Goal: Task Accomplishment & Management: Manage account settings

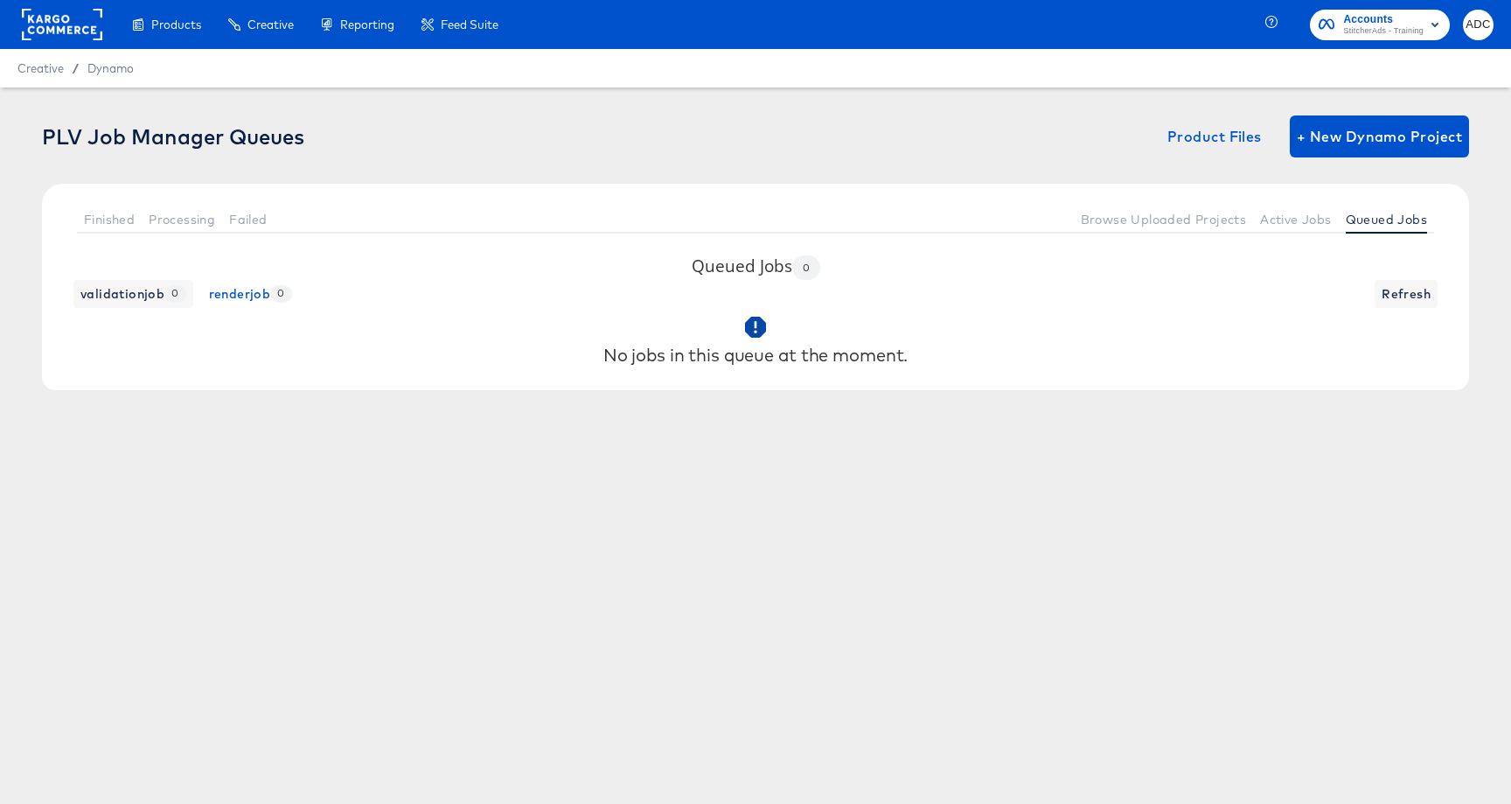
drag, startPoint x: 55, startPoint y: 63, endPoint x: 60, endPoint y: 71, distance: 9.5
click at [1393, 285] on span "Refresh" at bounding box center [1406, 294] width 49 height 22
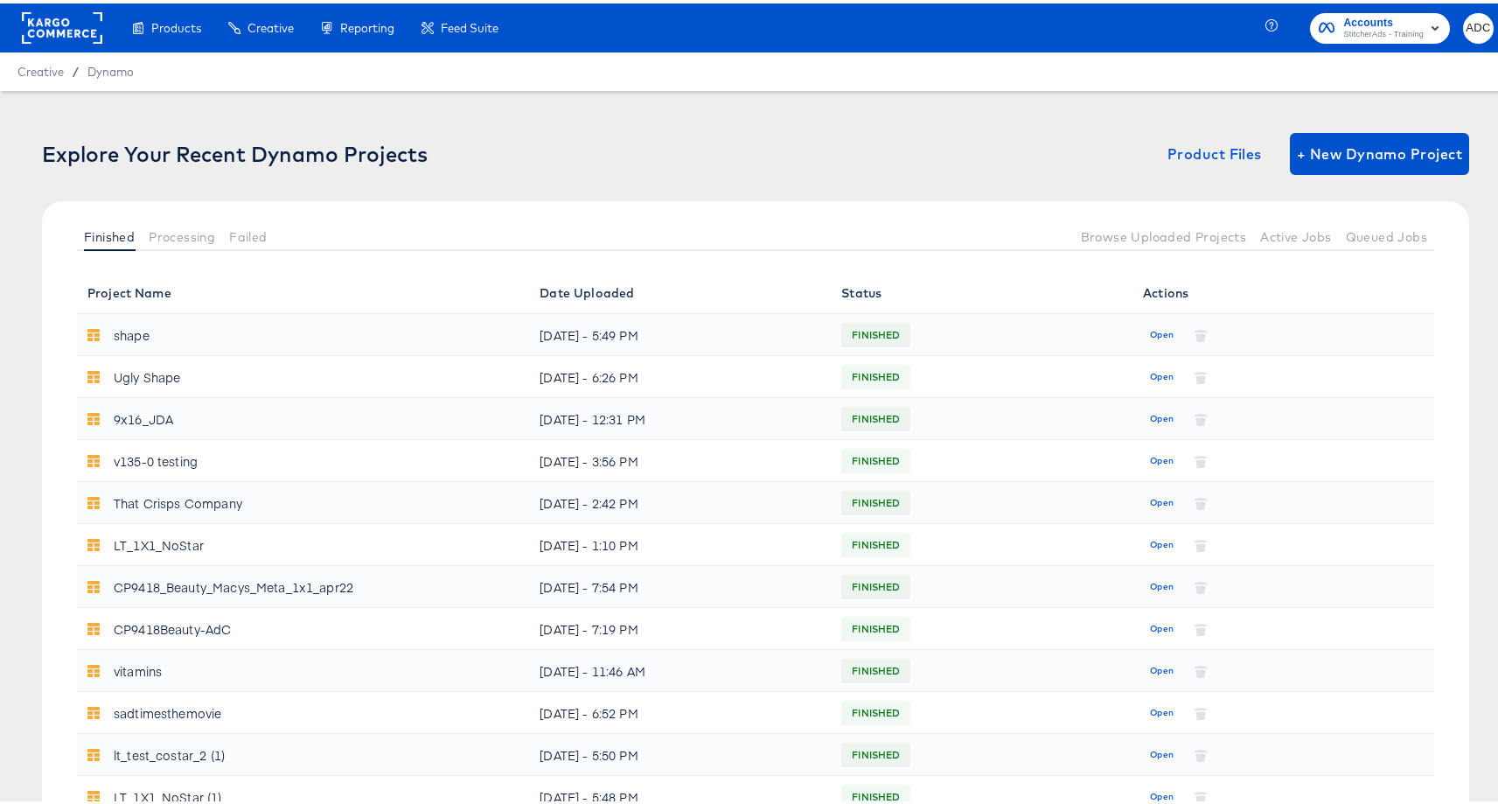
click at [63, 33] on rect at bounding box center [62, 24] width 80 height 31
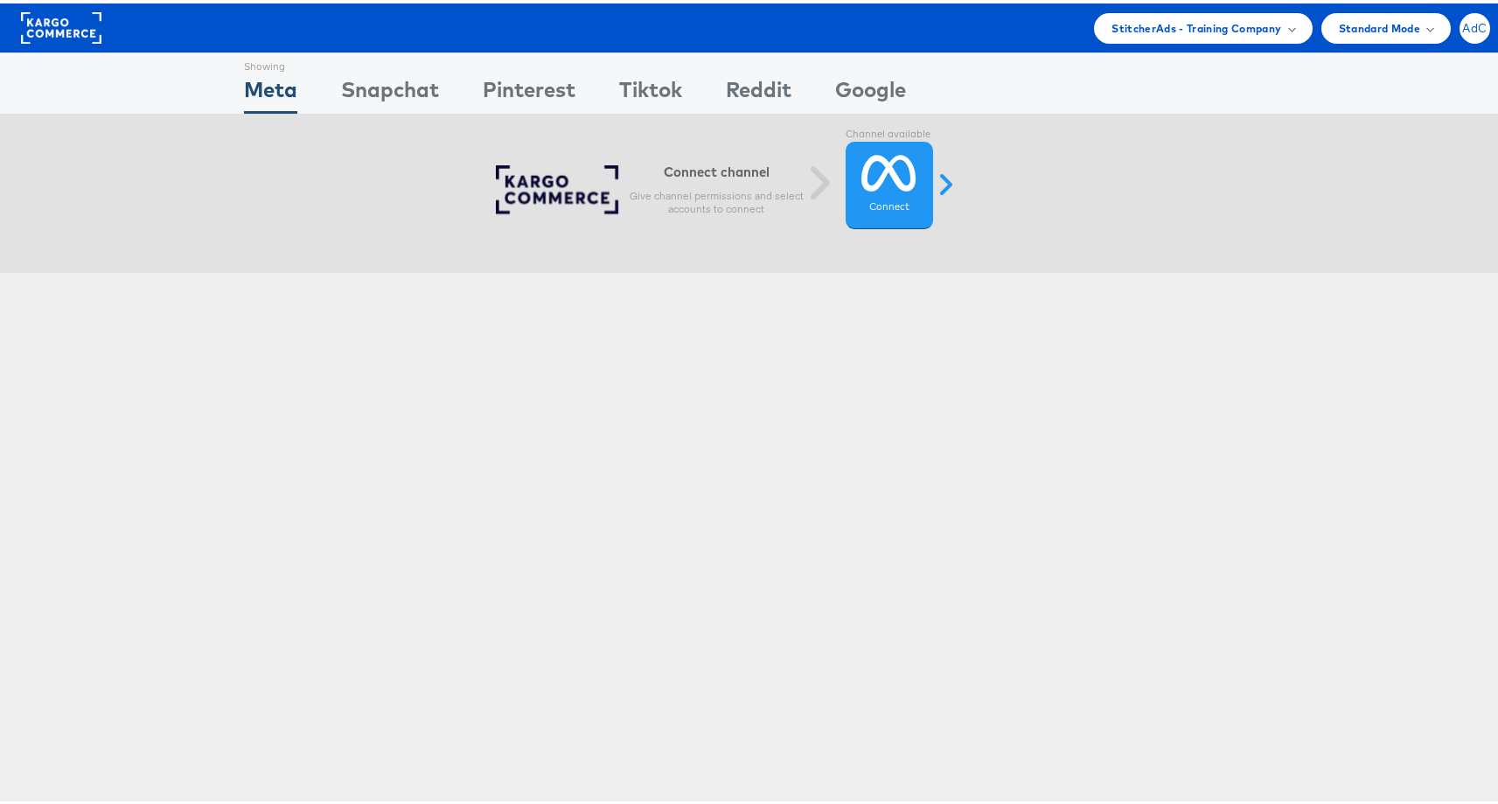
click at [1462, 29] on span "AdC" at bounding box center [1474, 24] width 24 height 11
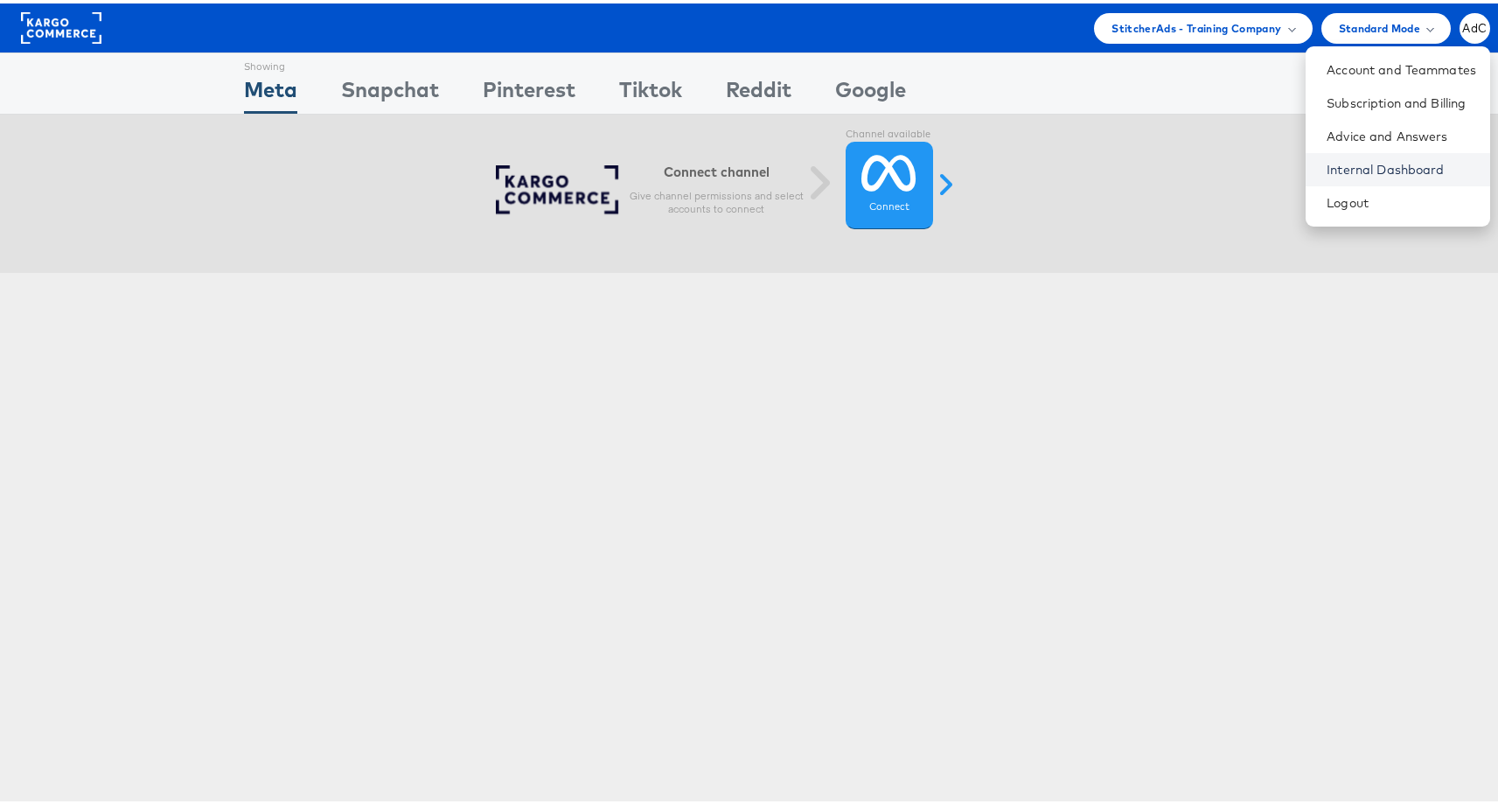
click at [1343, 164] on link "Internal Dashboard" at bounding box center [1402, 165] width 150 height 17
click at [1384, 169] on link "Internal Dashboard" at bounding box center [1402, 165] width 150 height 17
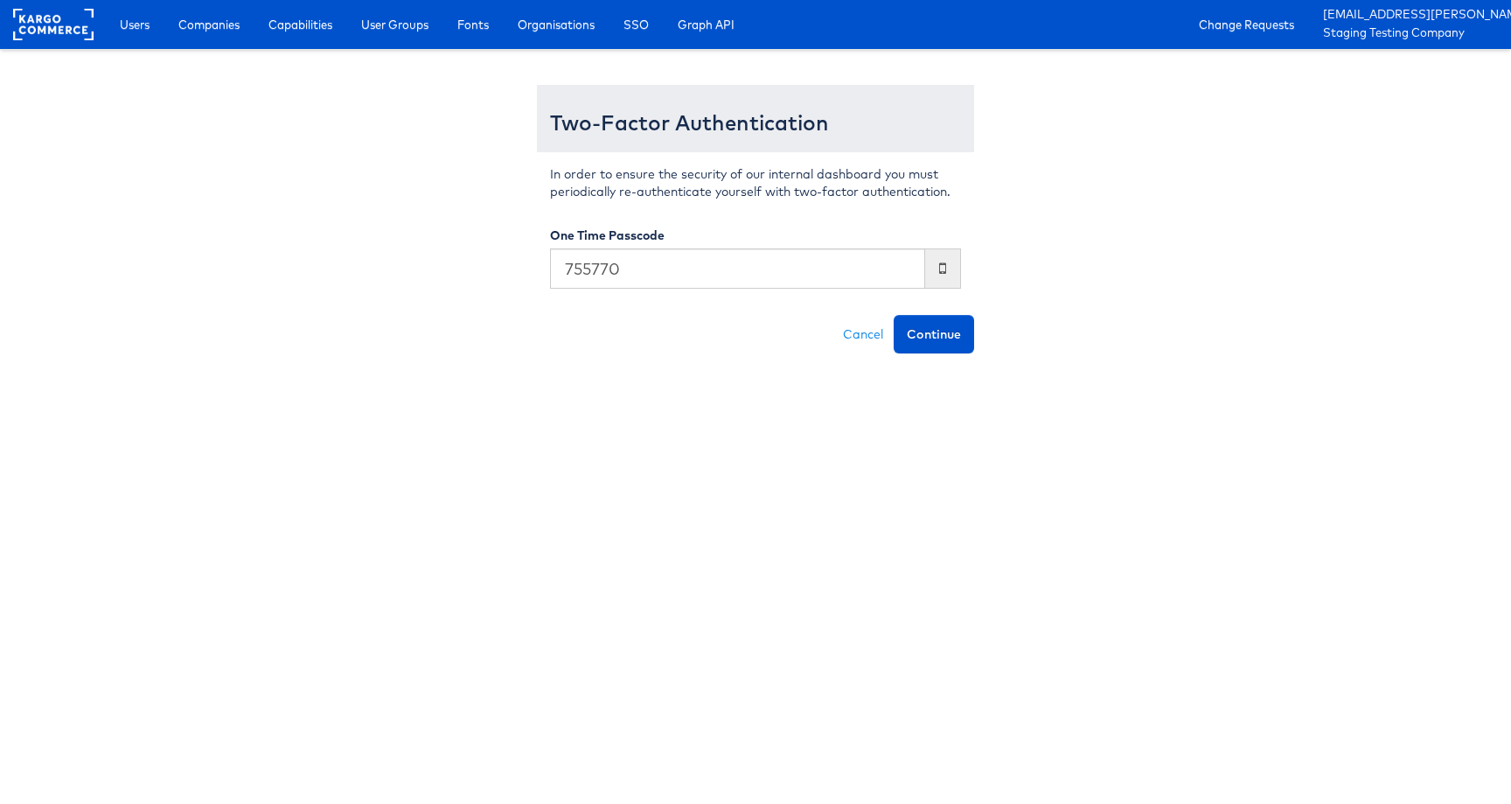
type input "755770"
click at [894, 315] on button "Continue" at bounding box center [934, 334] width 80 height 38
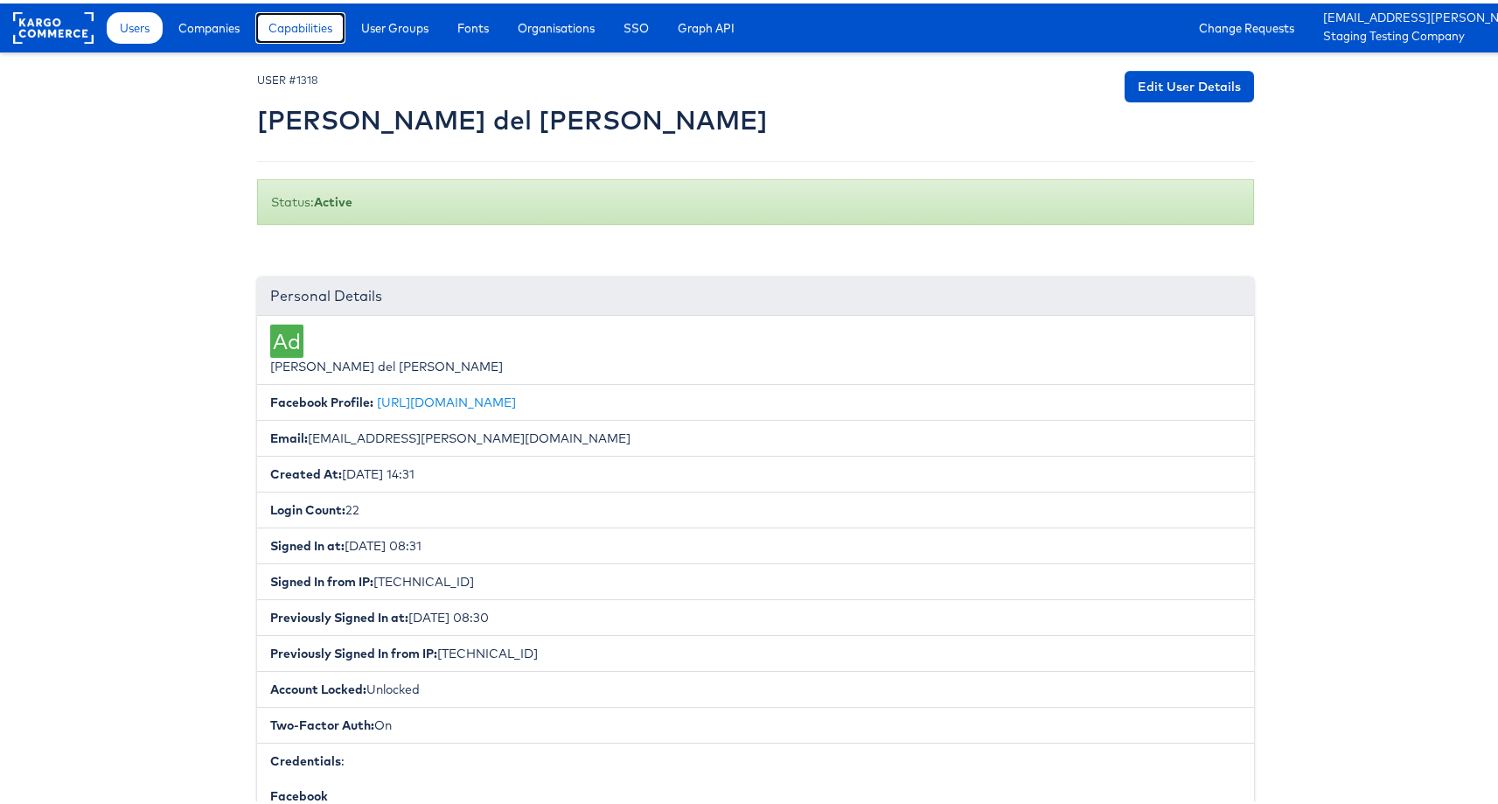
click at [313, 28] on span "Capabilities" at bounding box center [300, 24] width 64 height 17
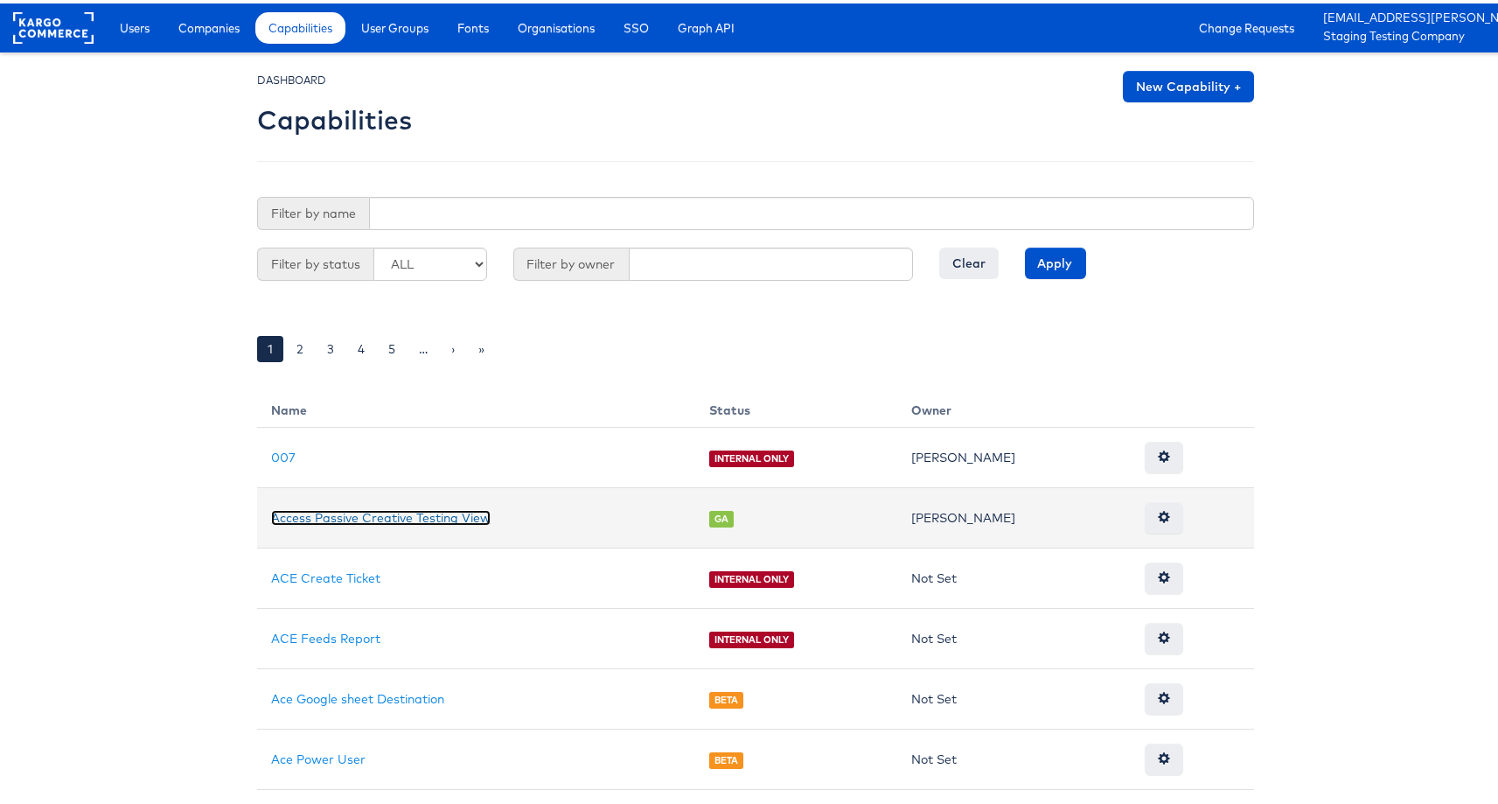
click at [351, 510] on link "Access Passive Creative Testing View" at bounding box center [381, 514] width 220 height 16
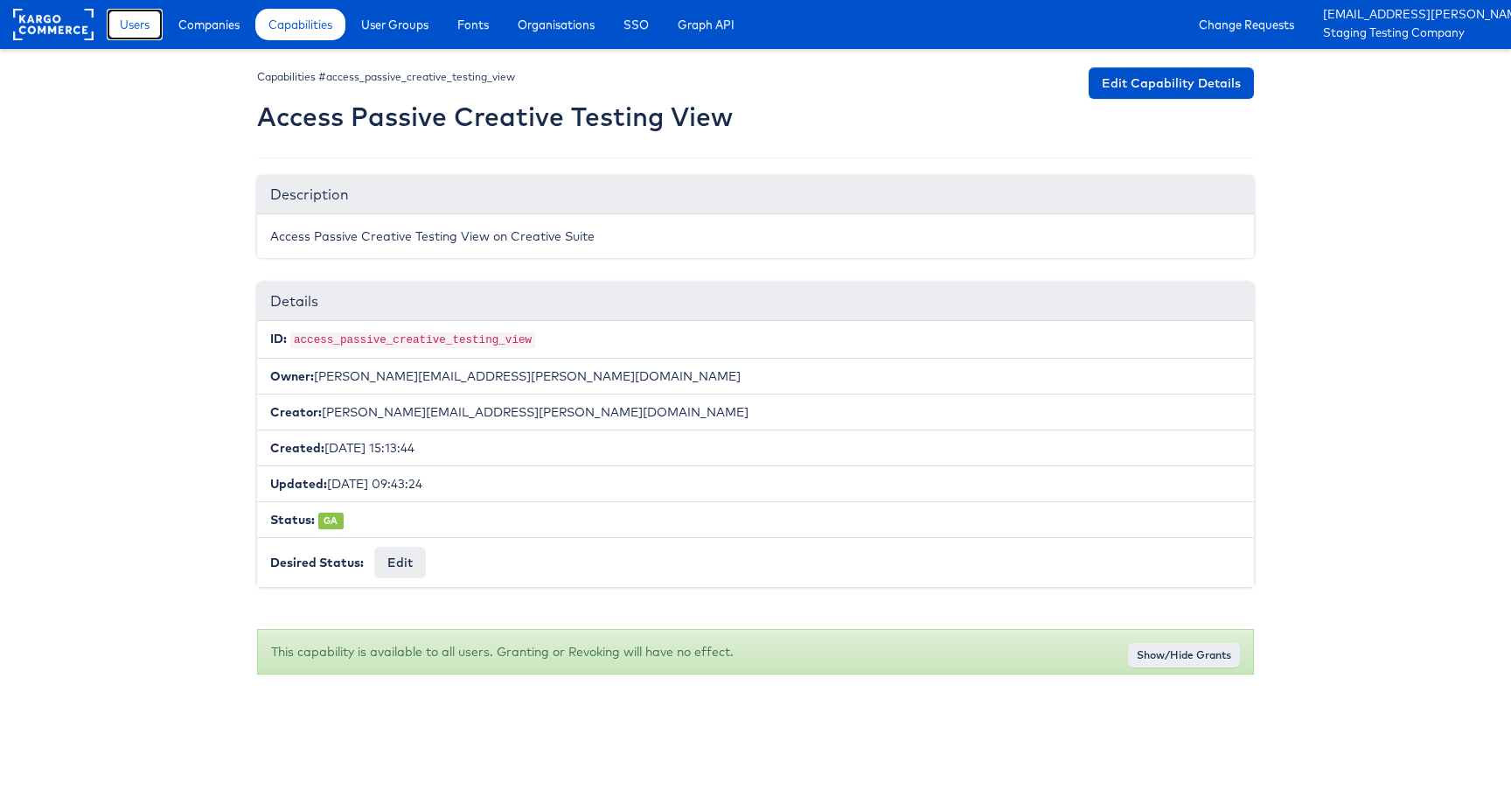
click at [140, 34] on link "Users" at bounding box center [135, 24] width 56 height 31
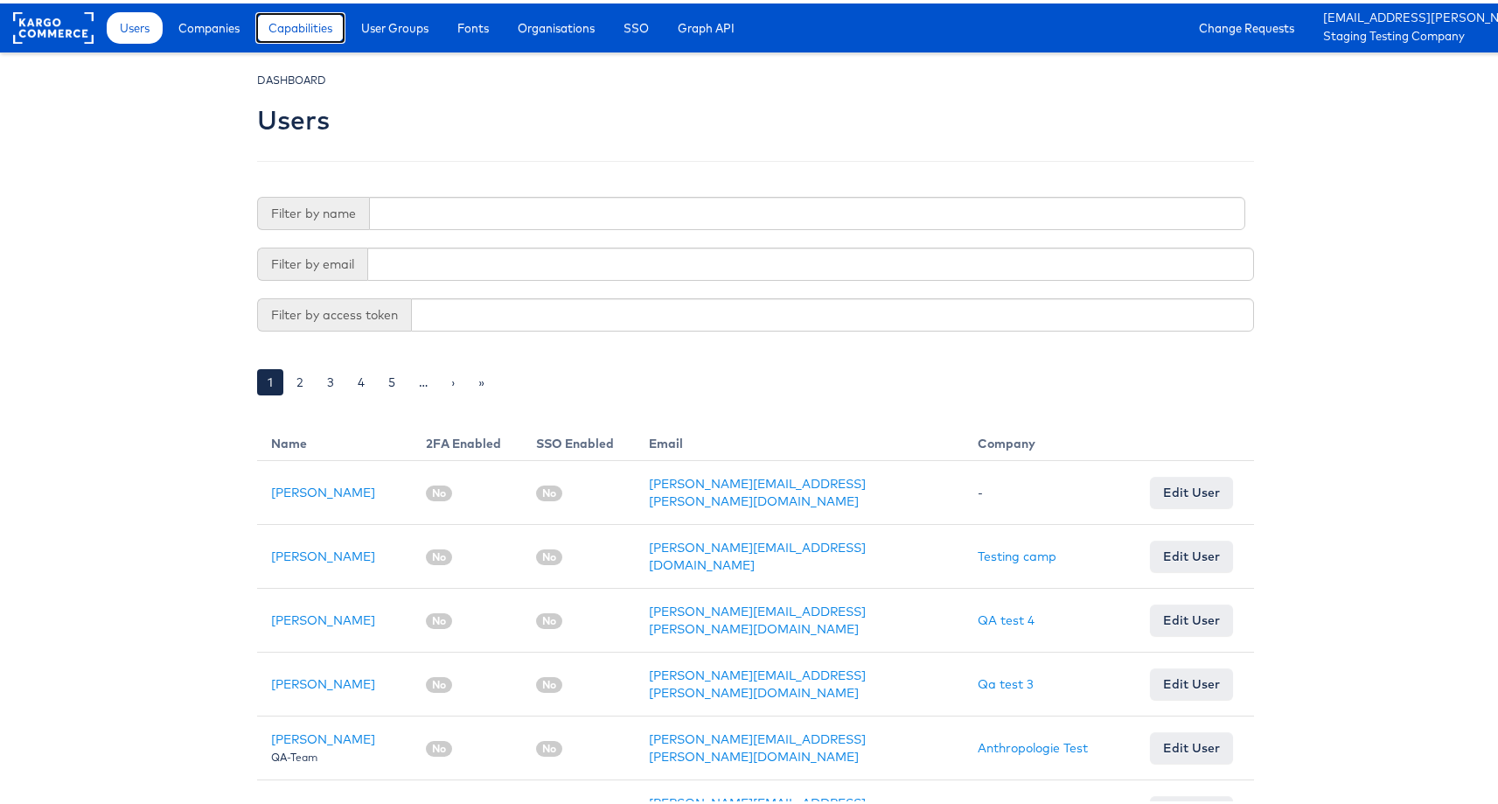
click at [304, 34] on link "Capabilities" at bounding box center [300, 24] width 90 height 31
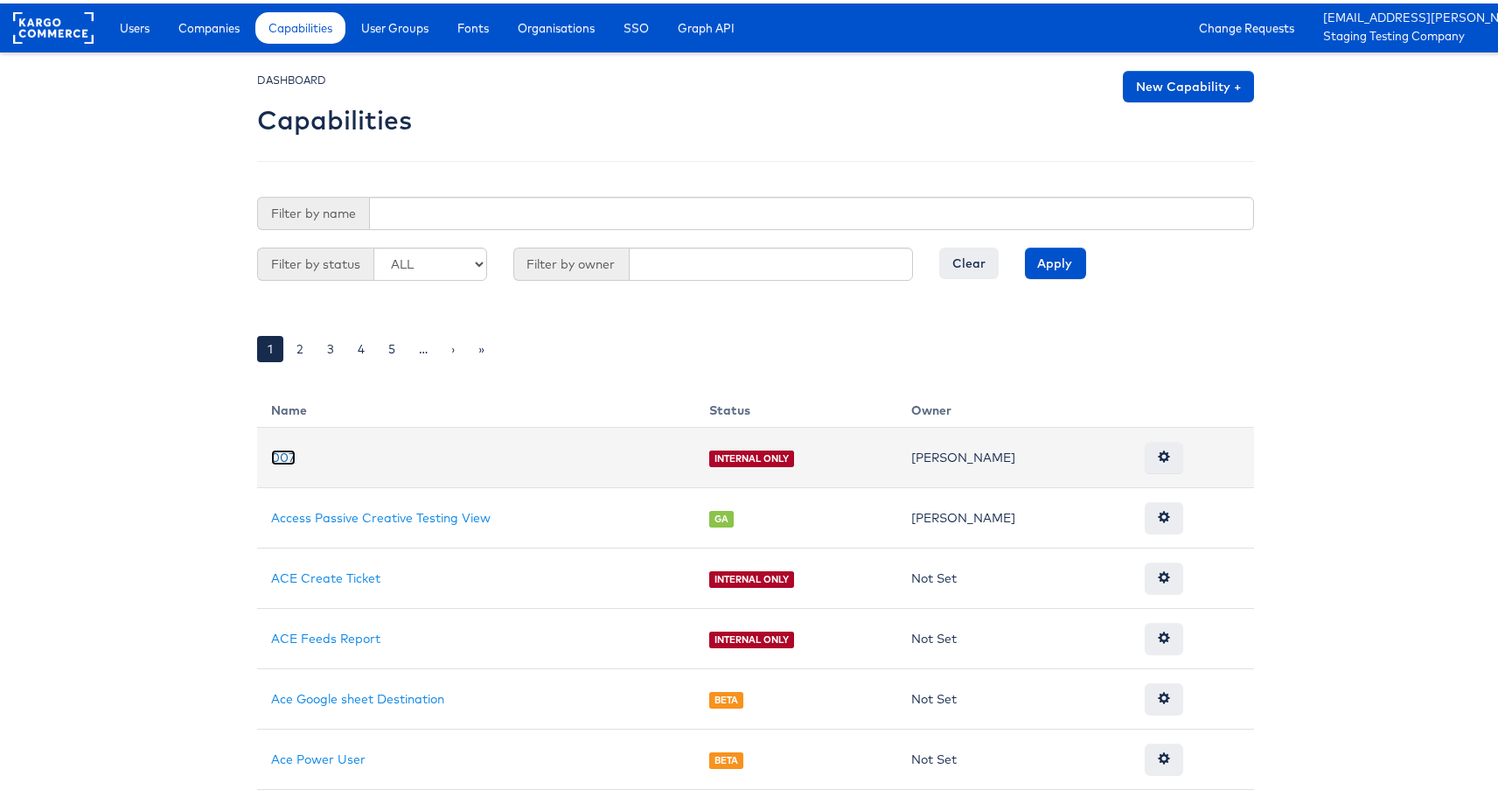
click at [279, 448] on link "007" at bounding box center [283, 454] width 24 height 16
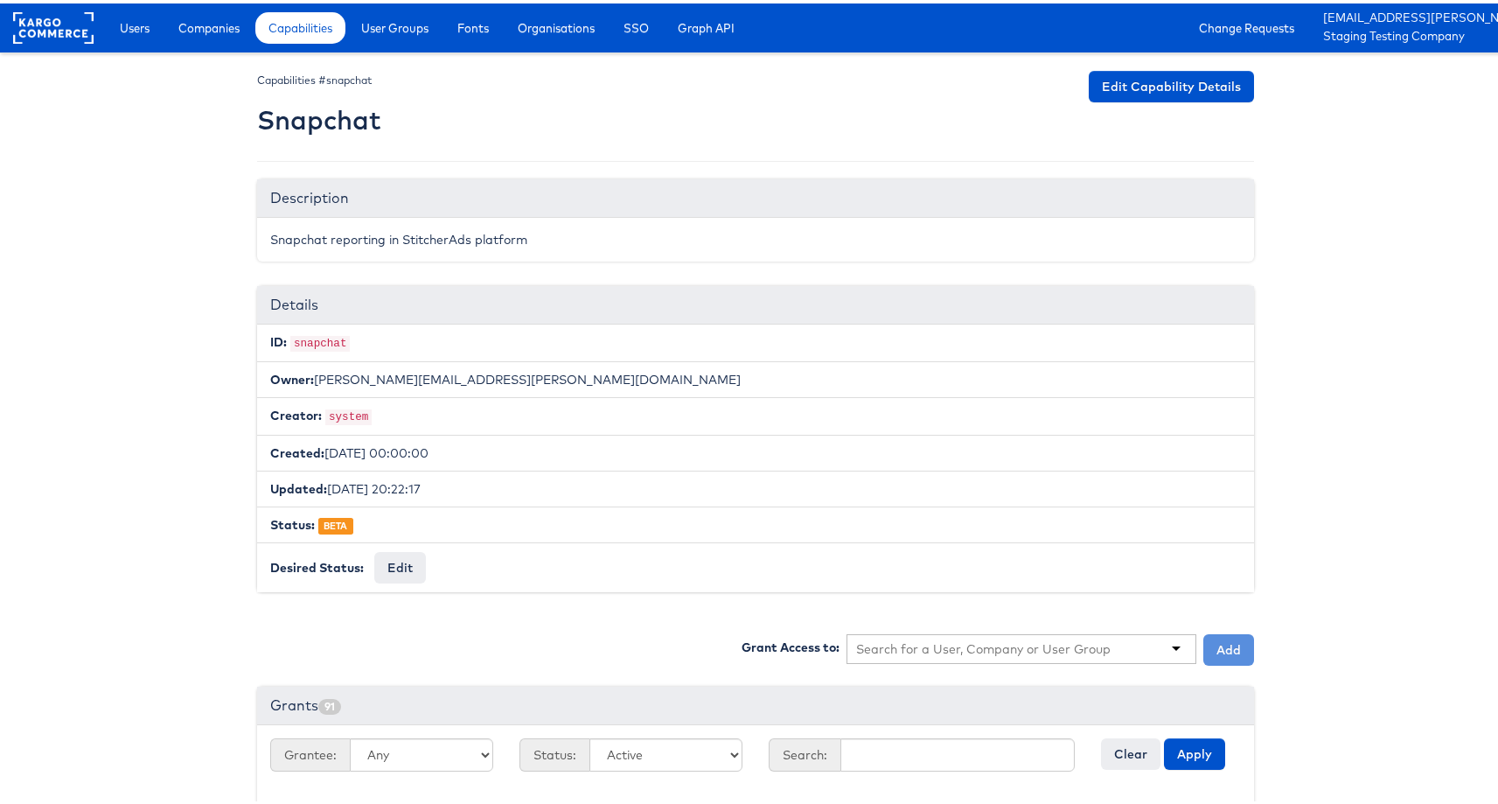
scroll to position [363, 0]
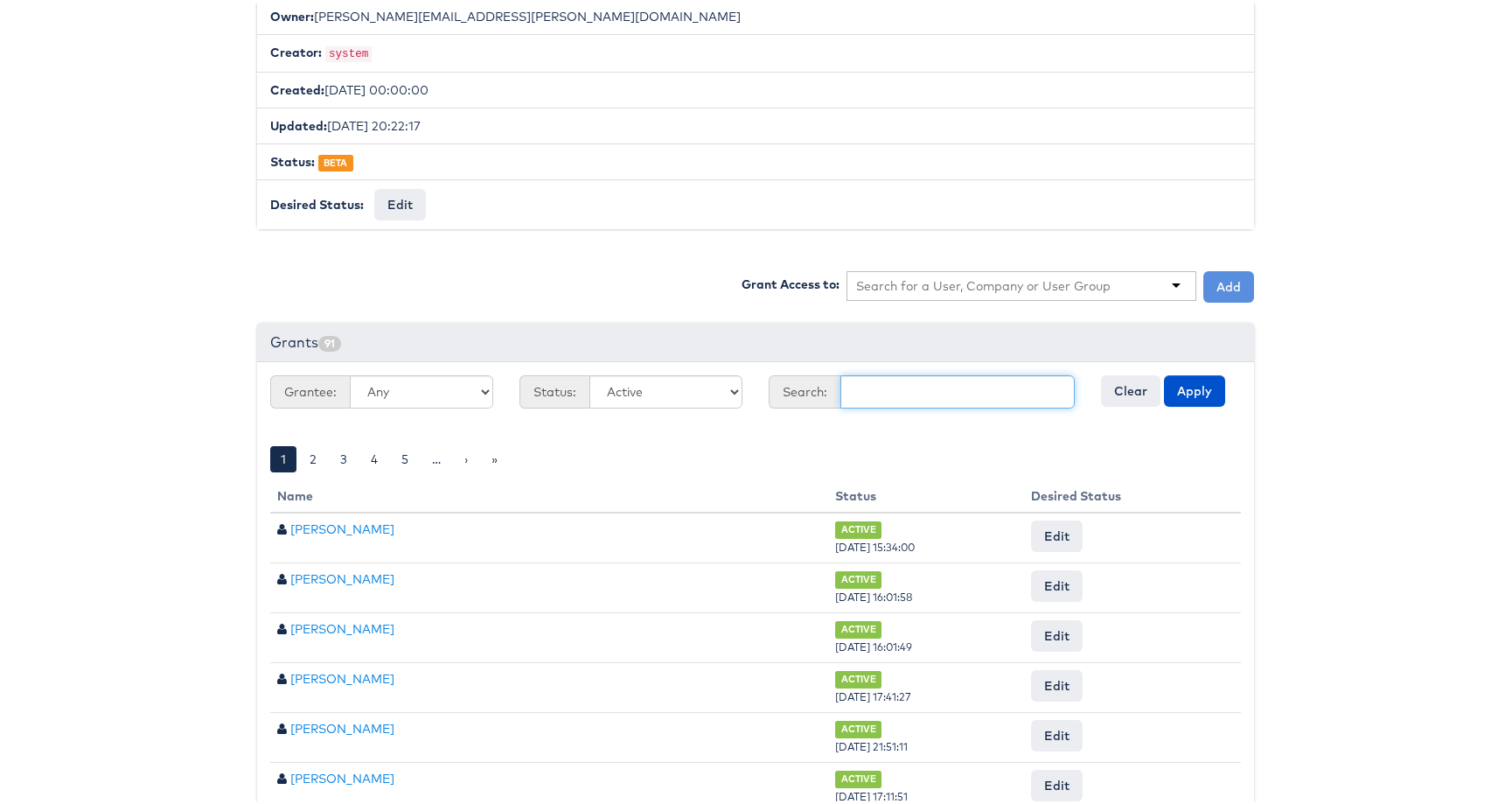
click at [880, 381] on input "text" at bounding box center [957, 388] width 234 height 33
type input "l"
type input "[PERSON_NAME]"
click at [1018, 281] on input "text" at bounding box center [983, 282] width 255 height 17
type input "[PERSON_NAME]"
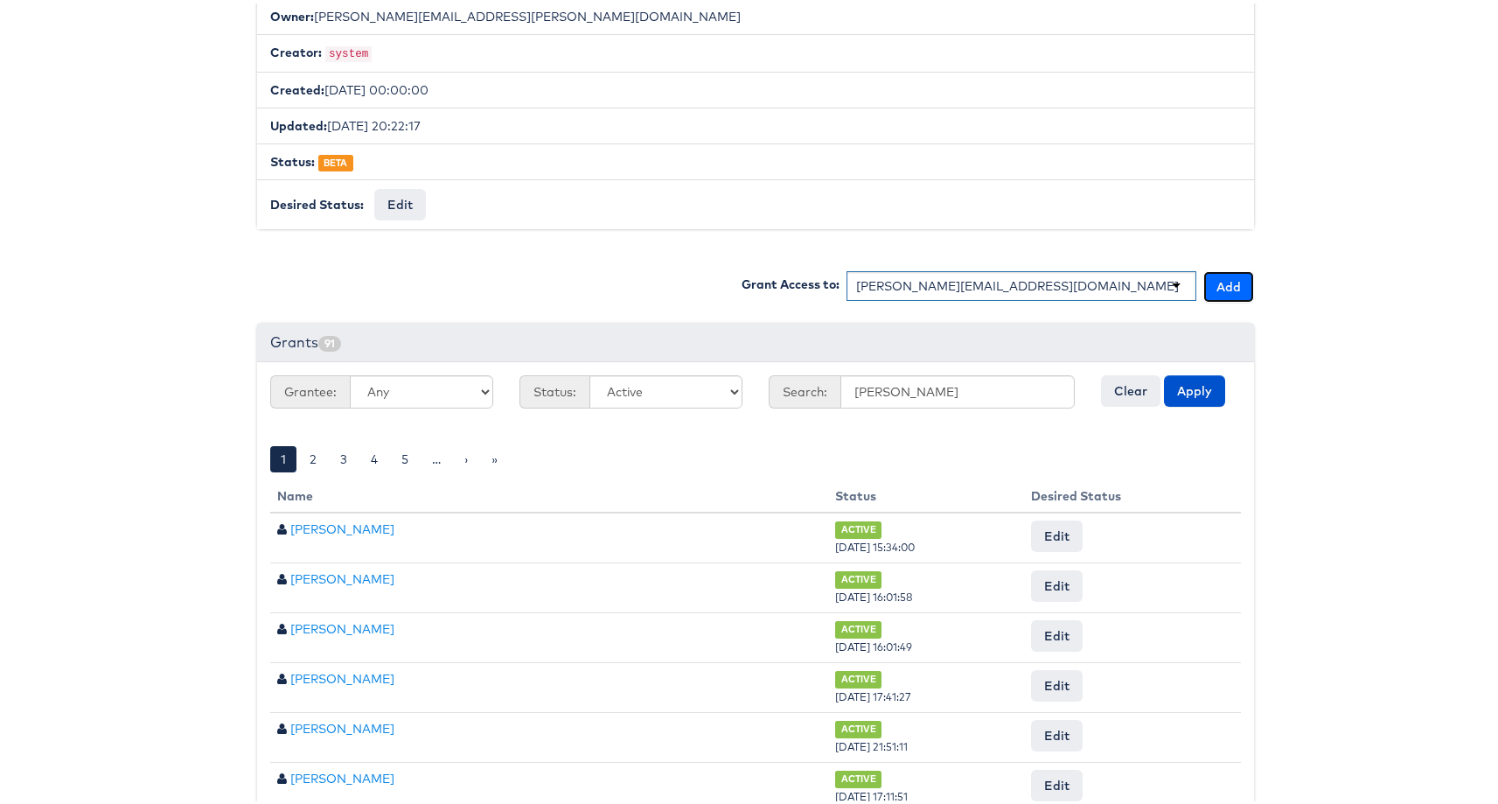
click at [1209, 276] on button "Add" at bounding box center [1228, 283] width 51 height 31
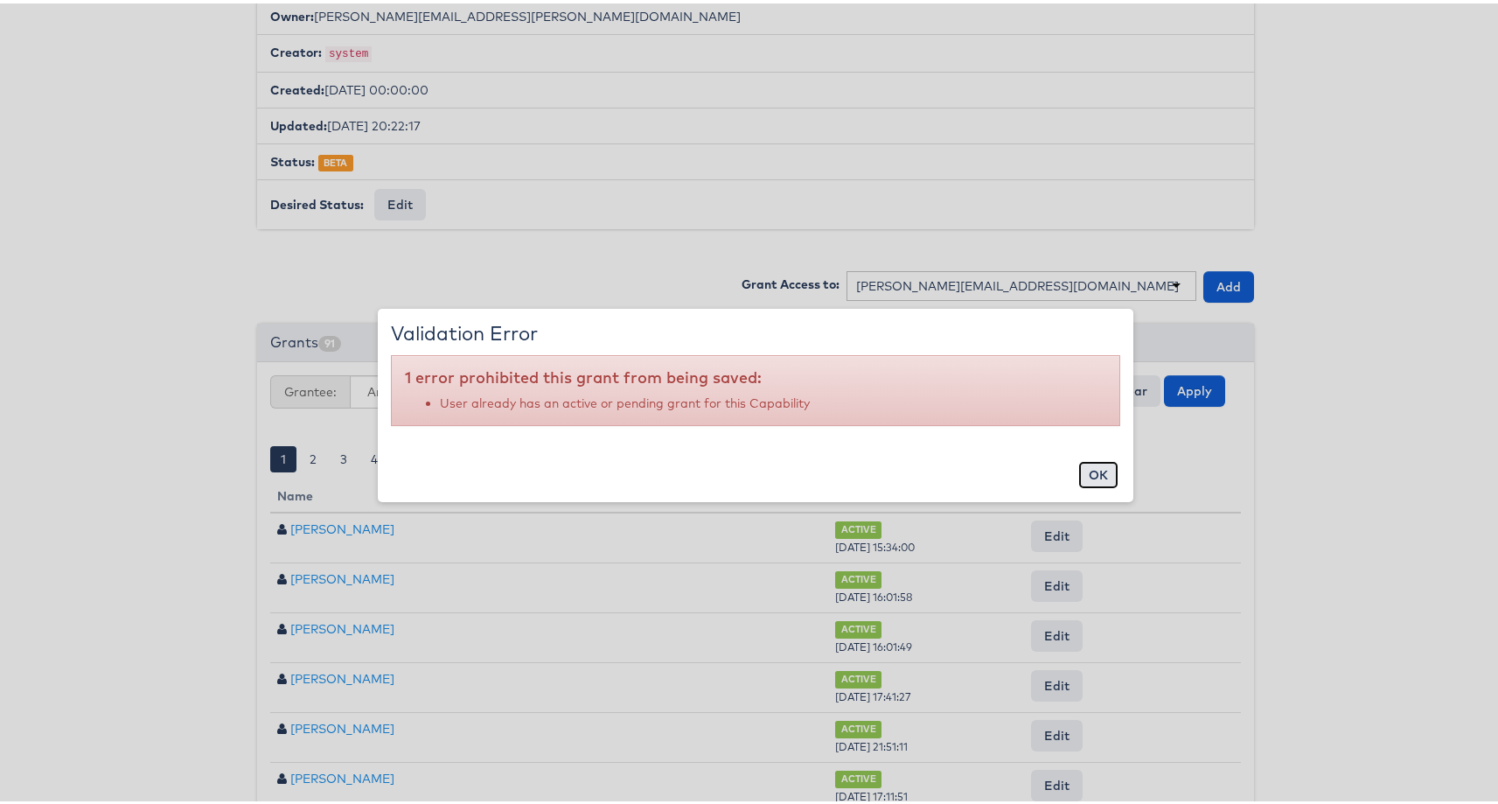
click at [1093, 466] on button "ok" at bounding box center [1098, 471] width 40 height 28
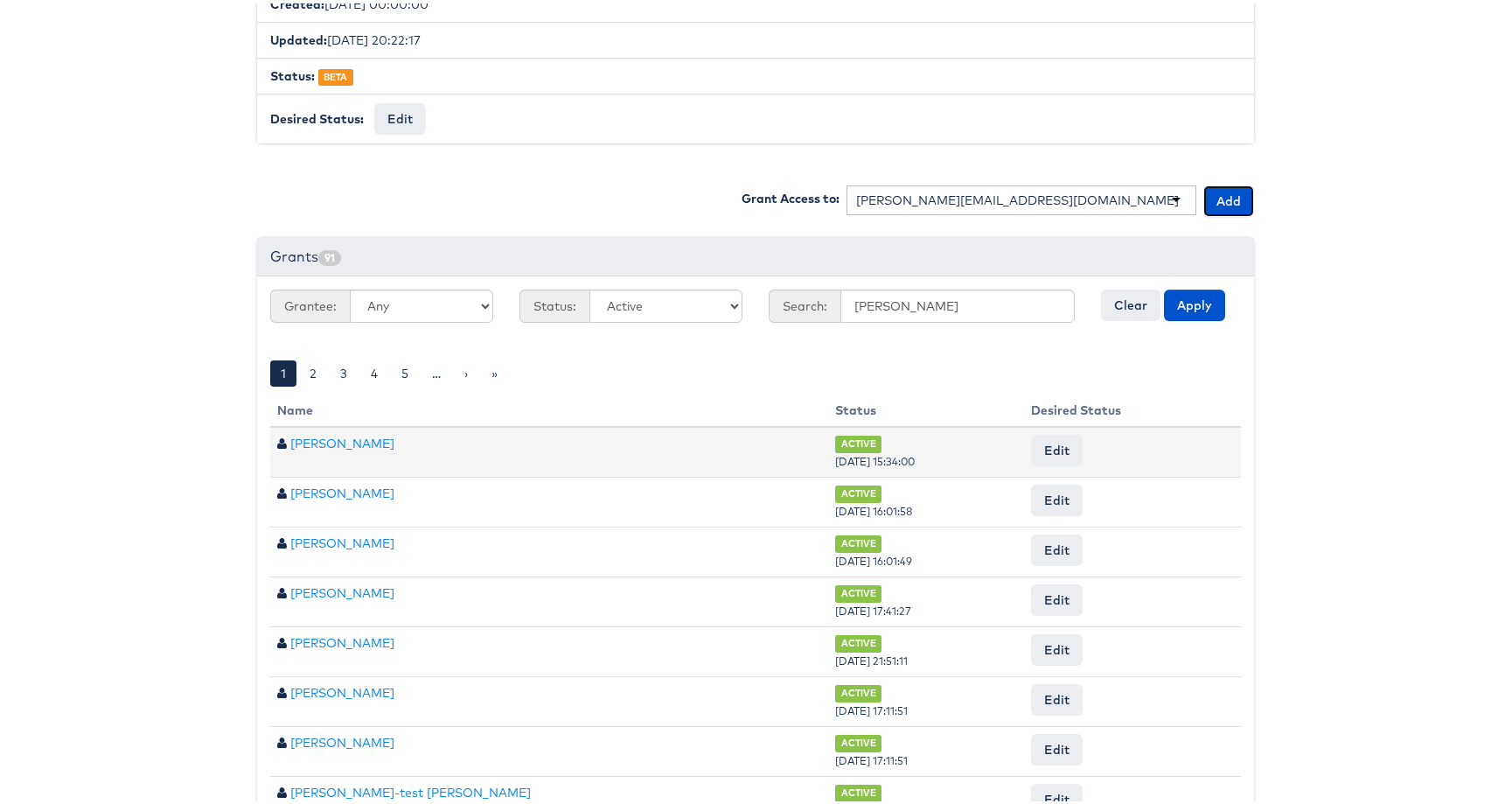
scroll to position [475, 0]
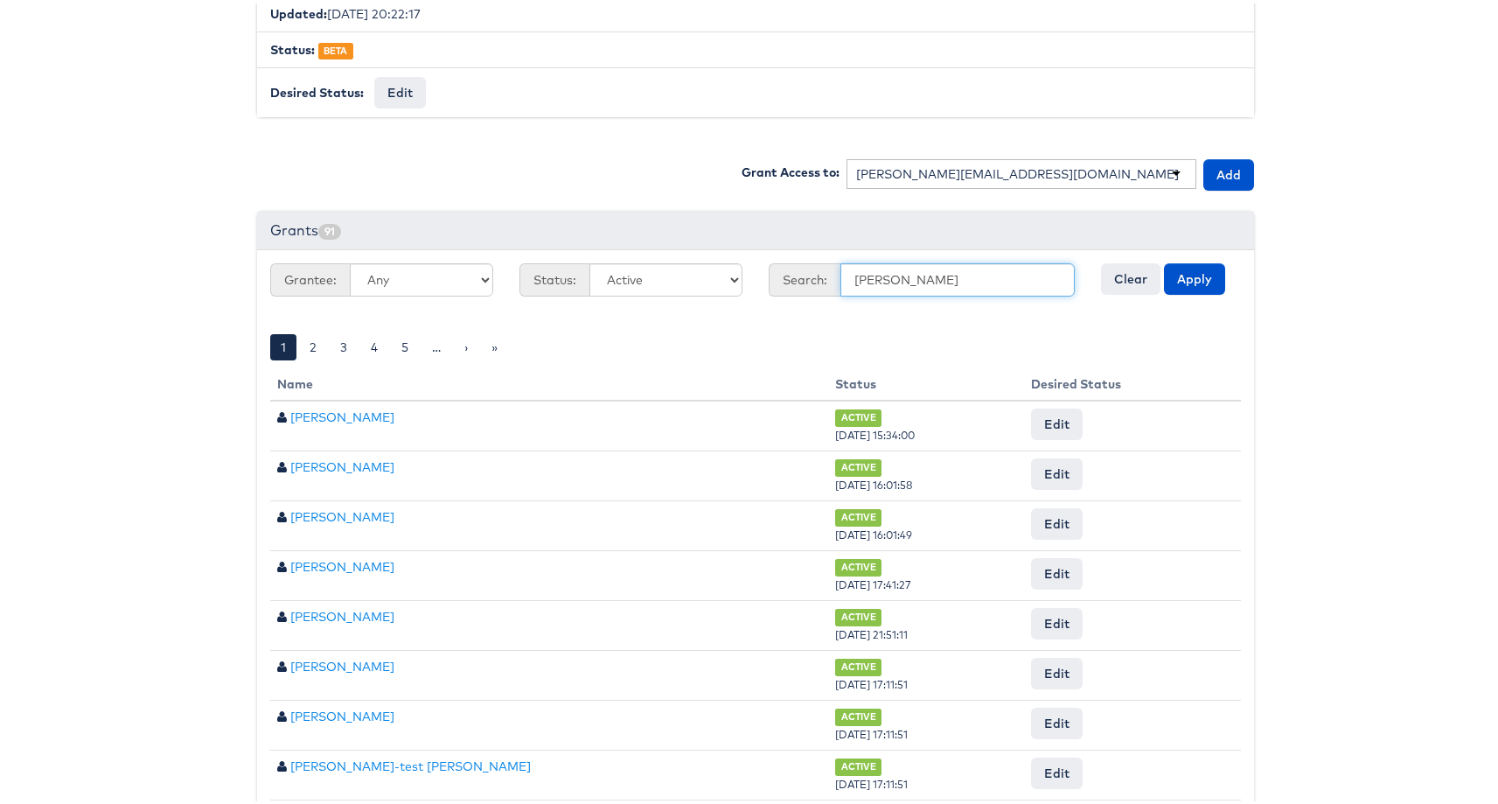
click at [945, 279] on input "[PERSON_NAME]" at bounding box center [957, 276] width 234 height 33
click at [1164, 260] on button "Apply" at bounding box center [1194, 275] width 61 height 31
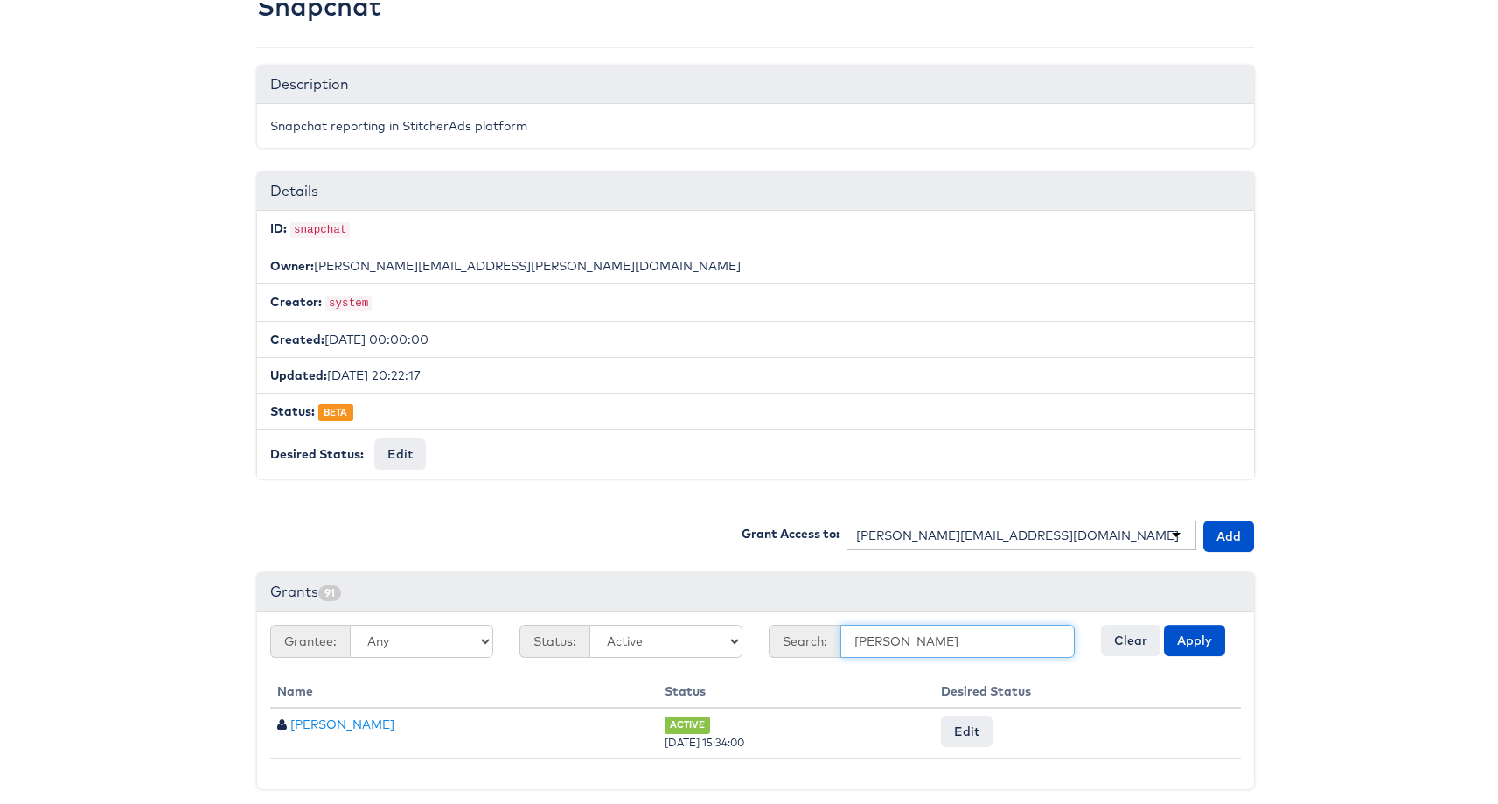
scroll to position [115, 0]
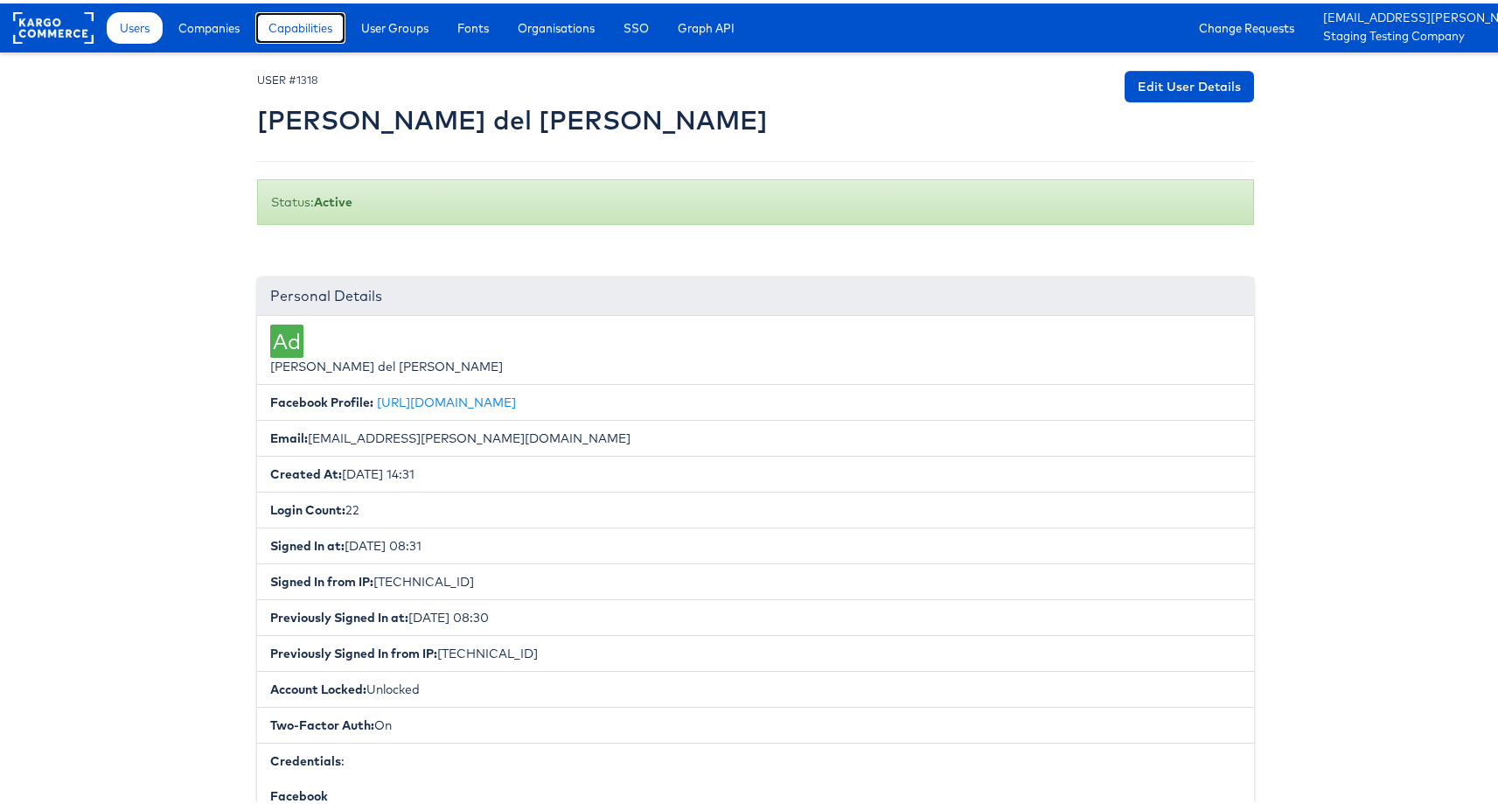
click at [278, 21] on span "Capabilities" at bounding box center [300, 24] width 64 height 17
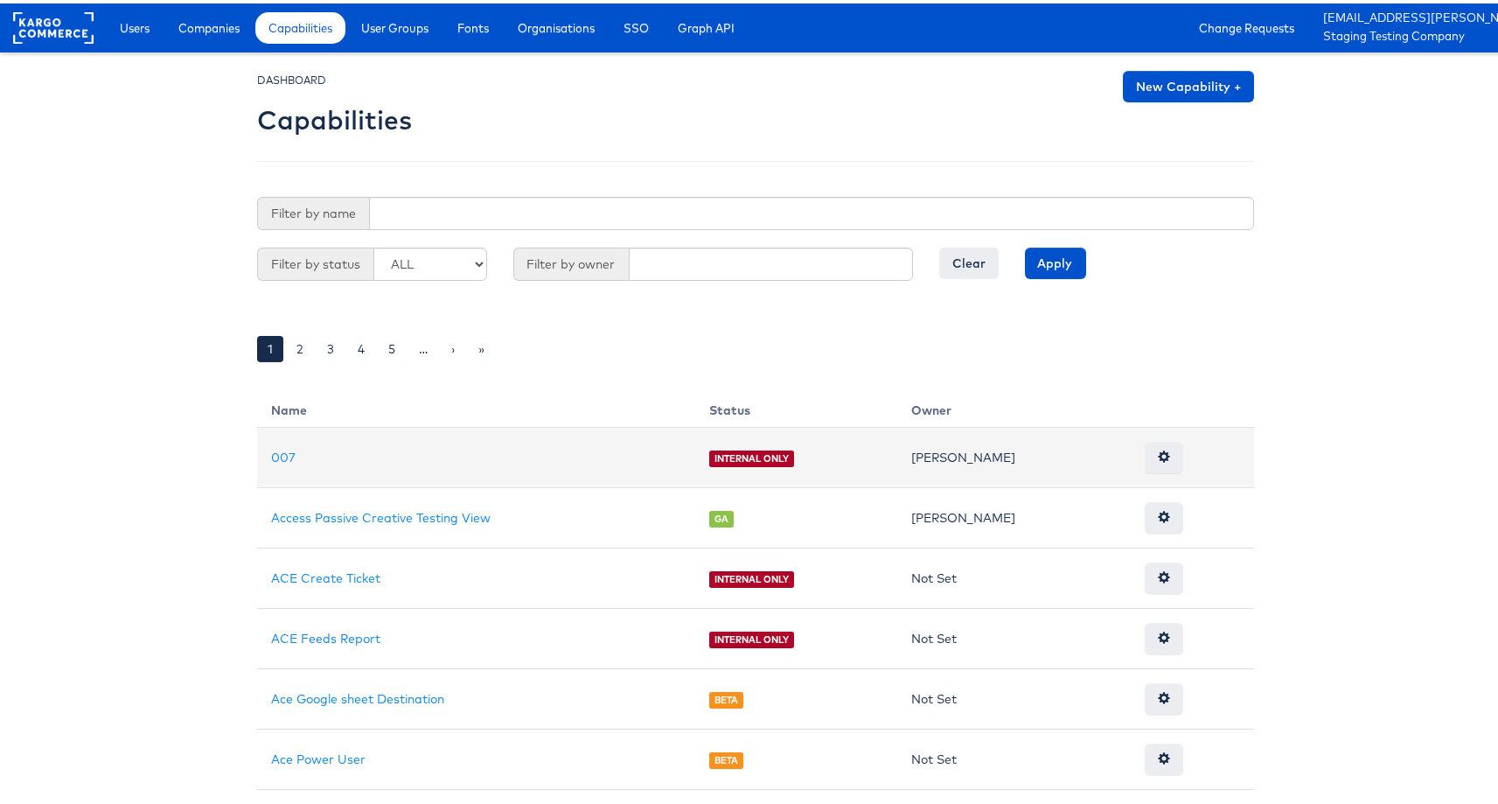
click at [271, 443] on td "007" at bounding box center [476, 454] width 438 height 60
click at [271, 444] on td "007" at bounding box center [476, 454] width 438 height 60
click at [274, 457] on link "007" at bounding box center [283, 454] width 24 height 16
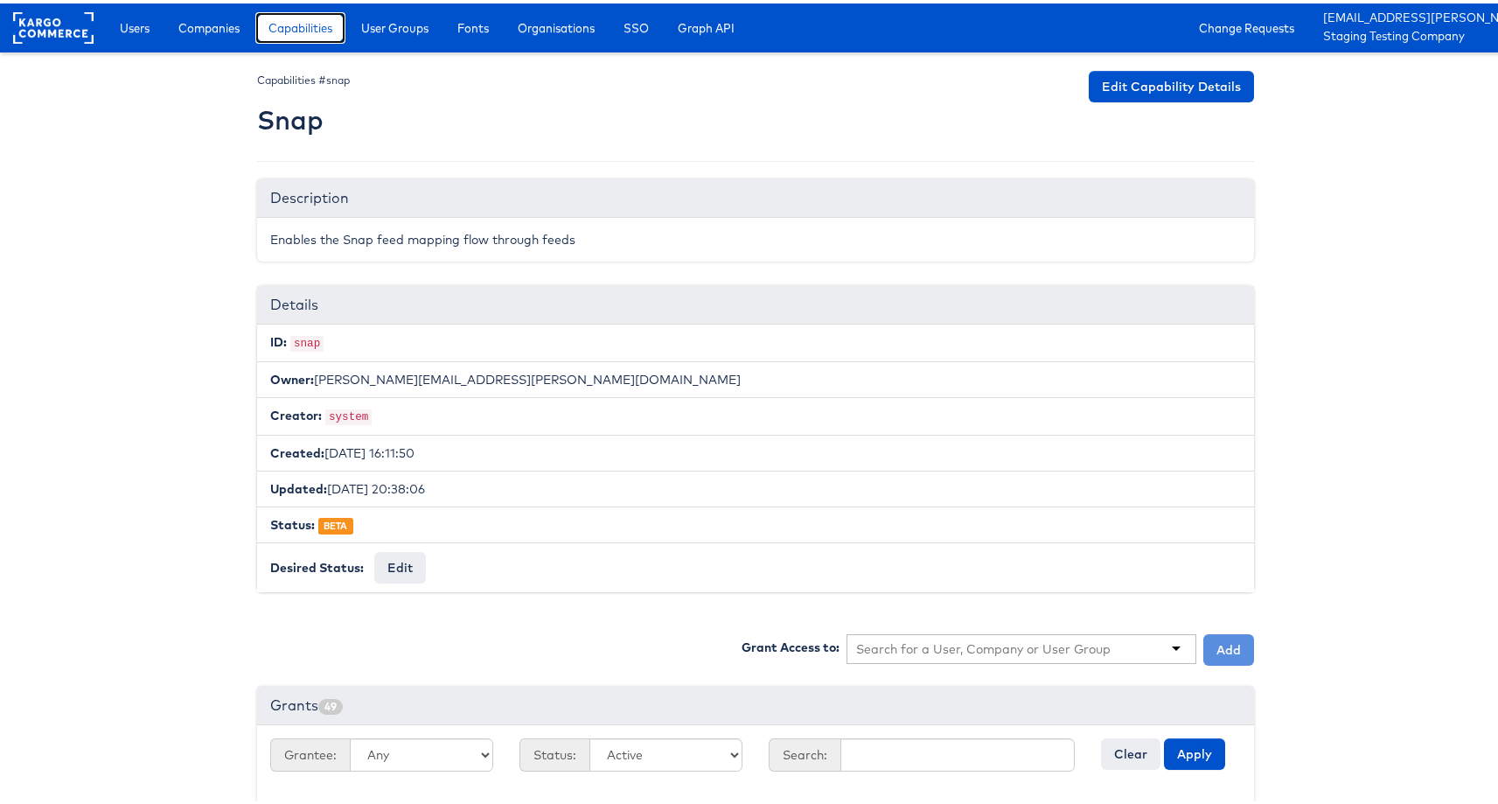
click at [306, 24] on span "Capabilities" at bounding box center [300, 24] width 64 height 17
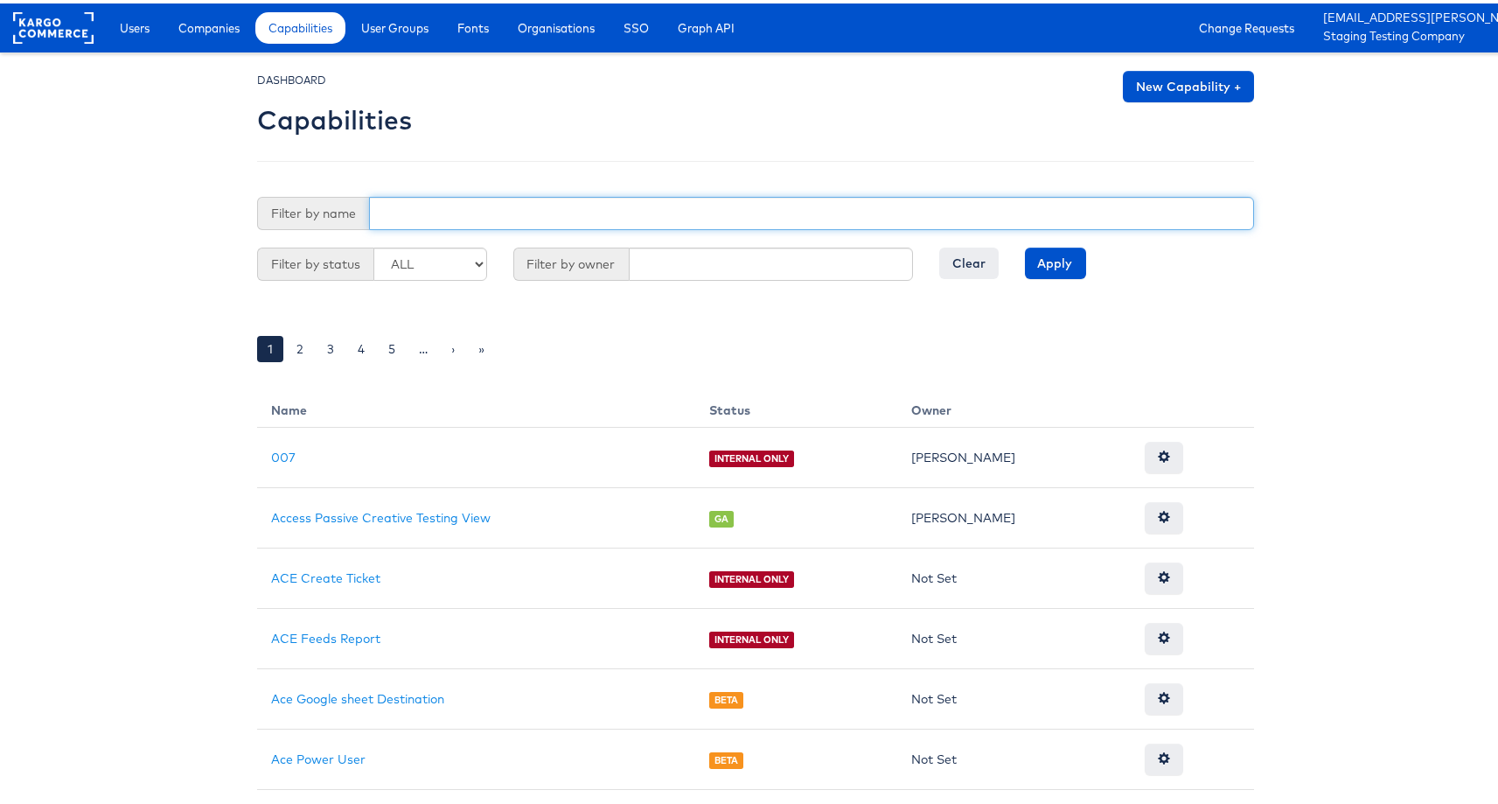
click at [466, 207] on input "text" at bounding box center [811, 209] width 885 height 33
type input "snap"
click at [1025, 244] on input "Apply" at bounding box center [1055, 259] width 61 height 31
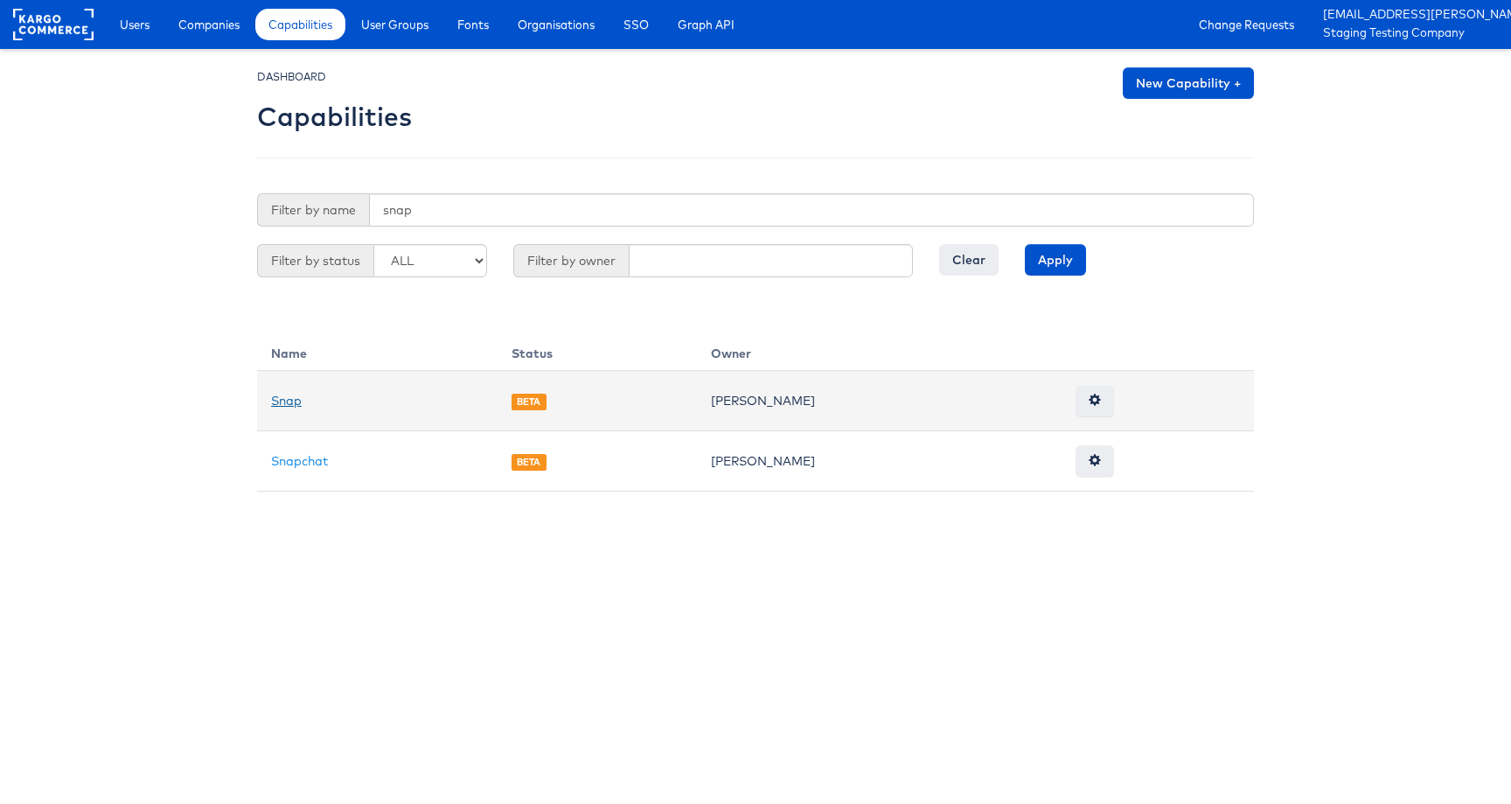
click at [283, 408] on td "Snap" at bounding box center [377, 401] width 240 height 60
click at [287, 403] on link "Snap" at bounding box center [286, 401] width 31 height 16
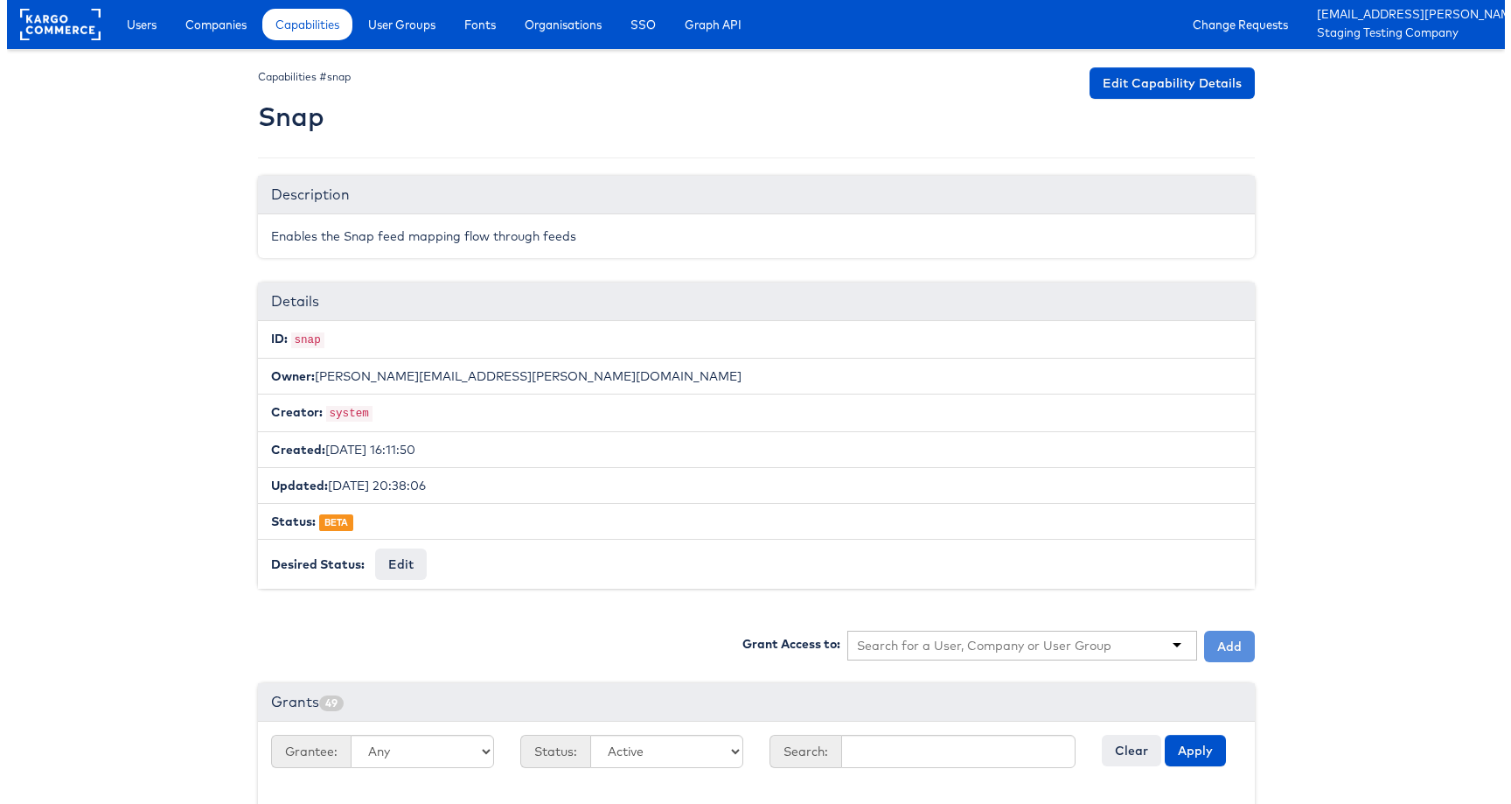
scroll to position [453, 0]
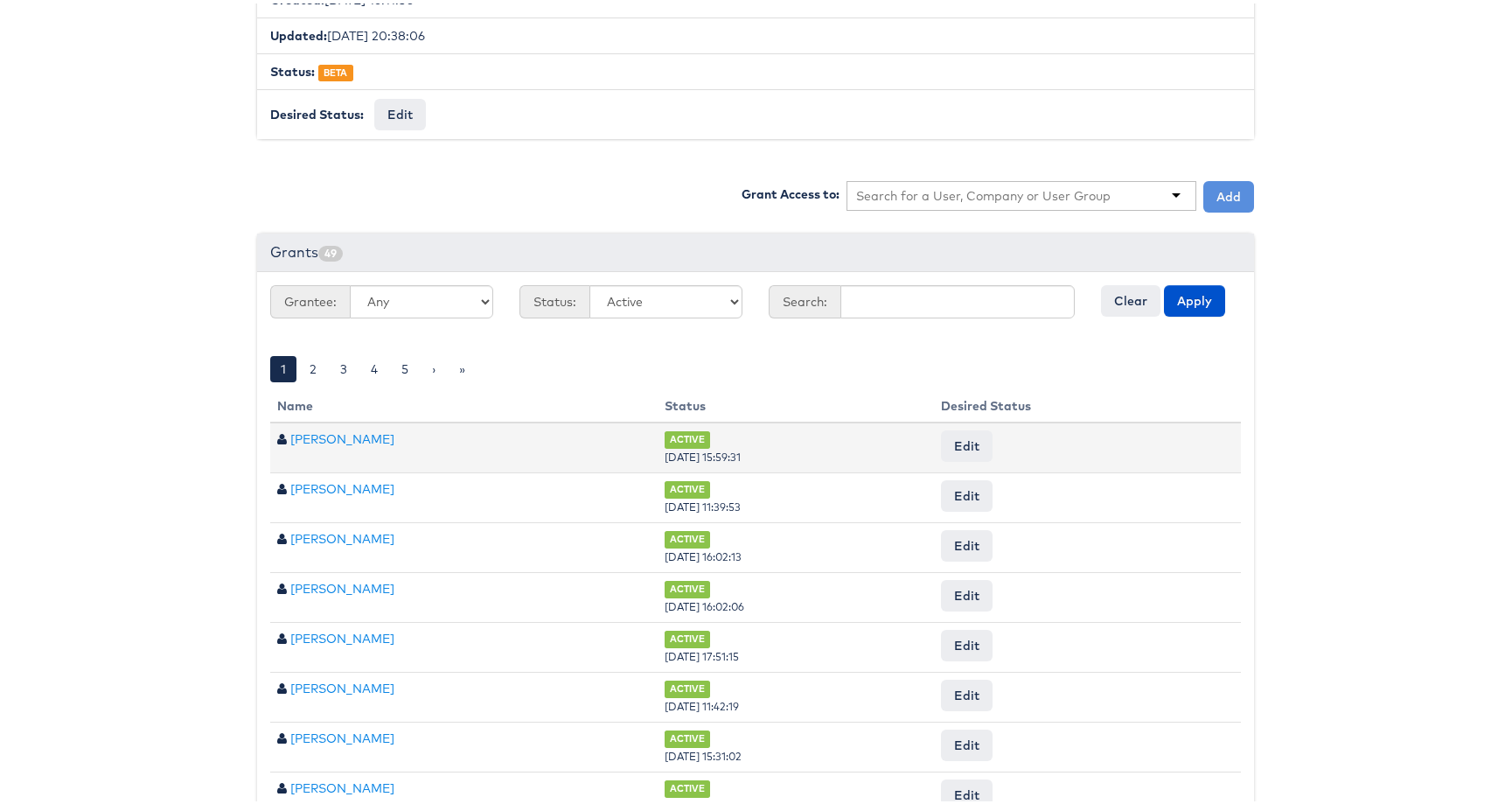
drag, startPoint x: 617, startPoint y: 450, endPoint x: 721, endPoint y: 450, distance: 104.9
click at [721, 450] on td "ACTIVE [DATE] 15:59:31" at bounding box center [796, 444] width 276 height 51
